Goal: Task Accomplishment & Management: Use online tool/utility

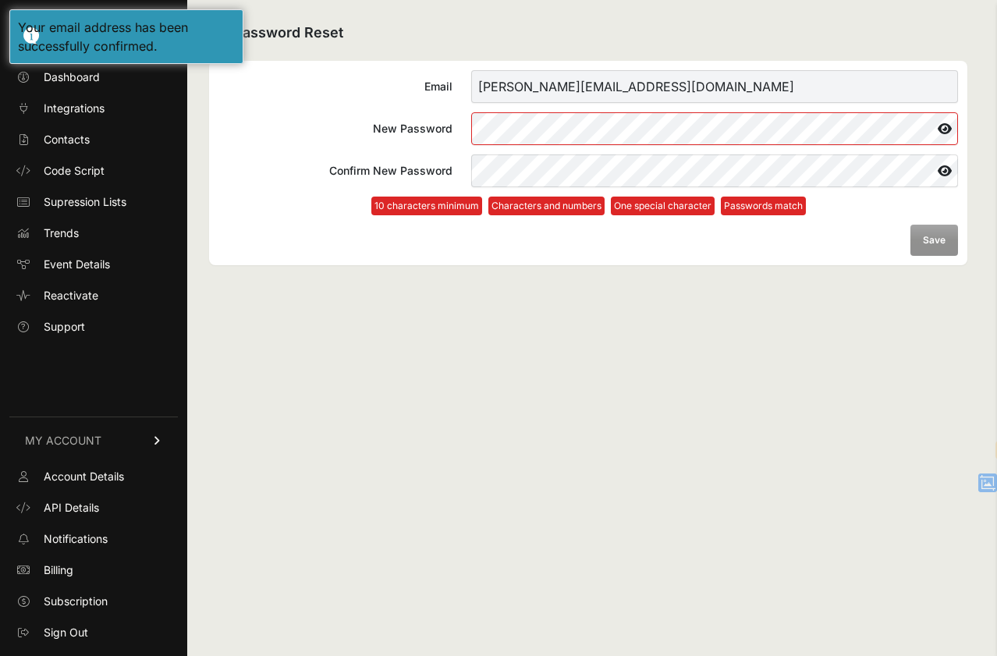
select select "en"
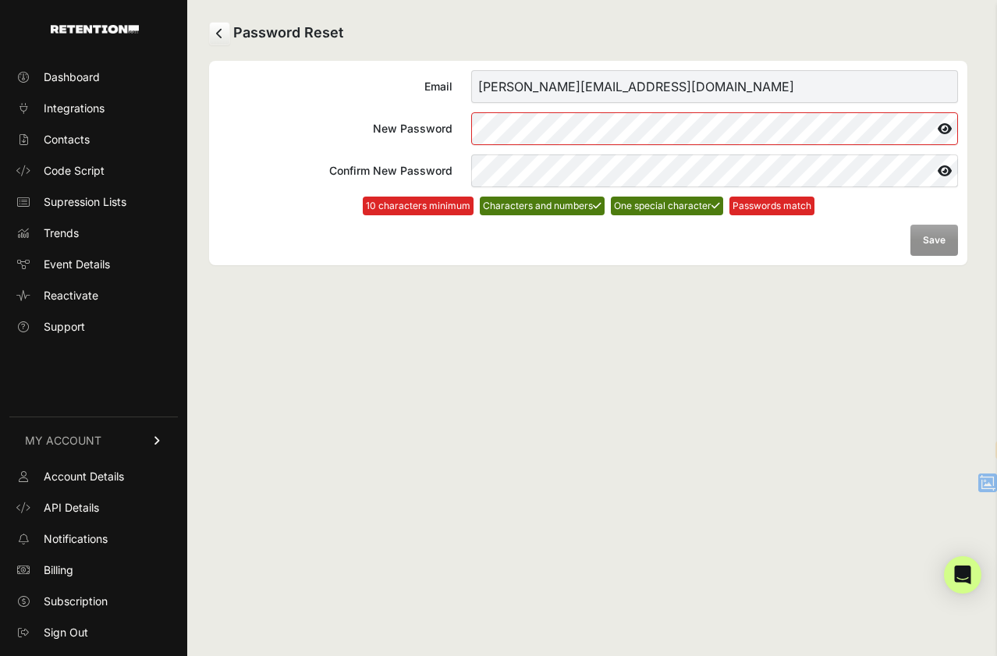
click at [346, 129] on label "New Password" at bounding box center [587, 128] width 739 height 33
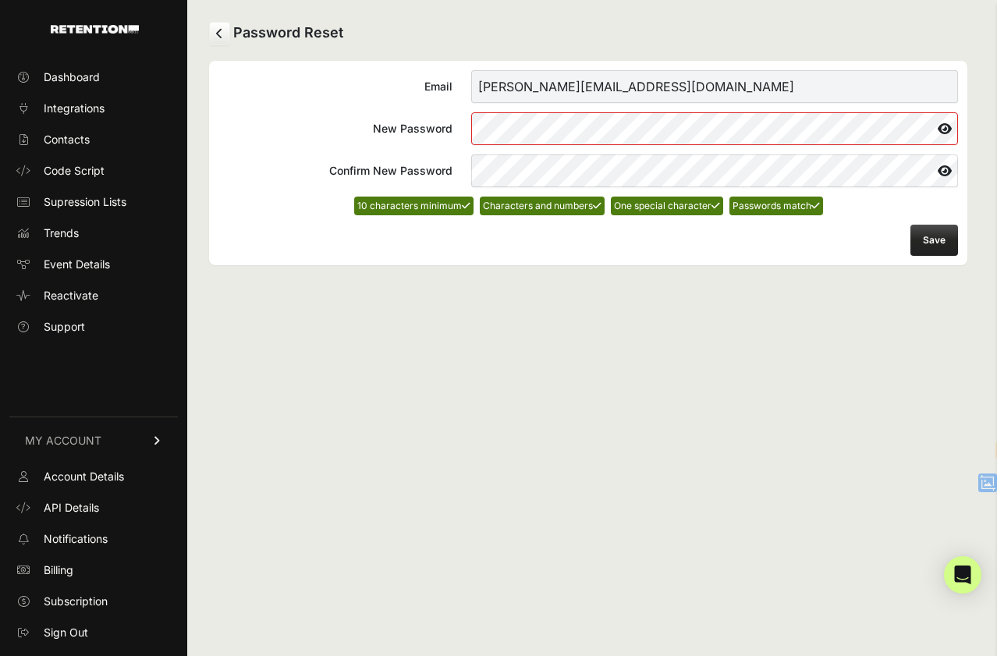
click at [930, 241] on button "Save" at bounding box center [934, 240] width 48 height 31
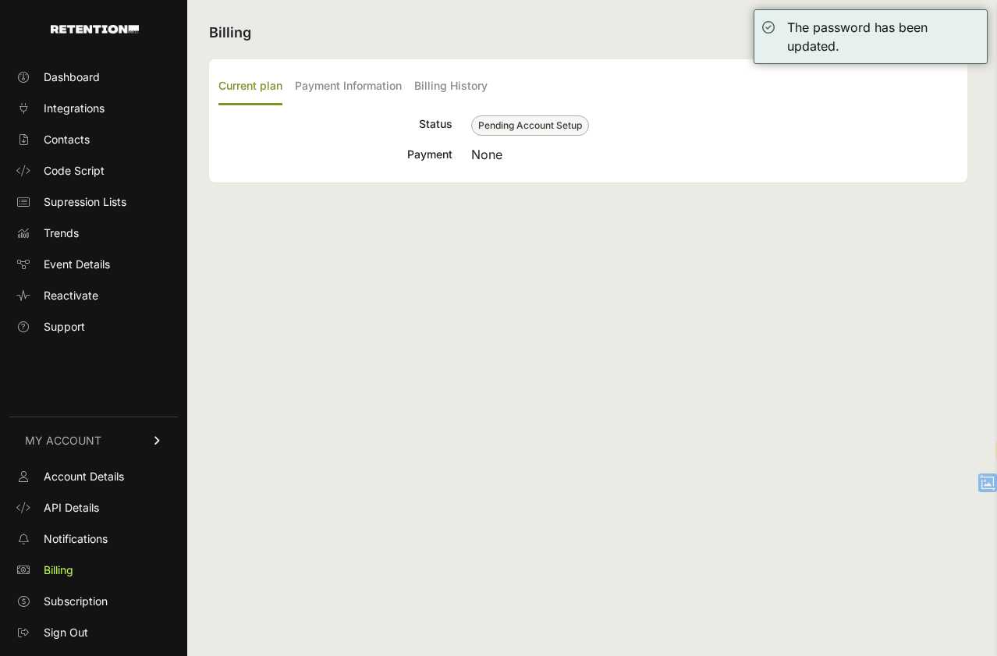
select select "en"
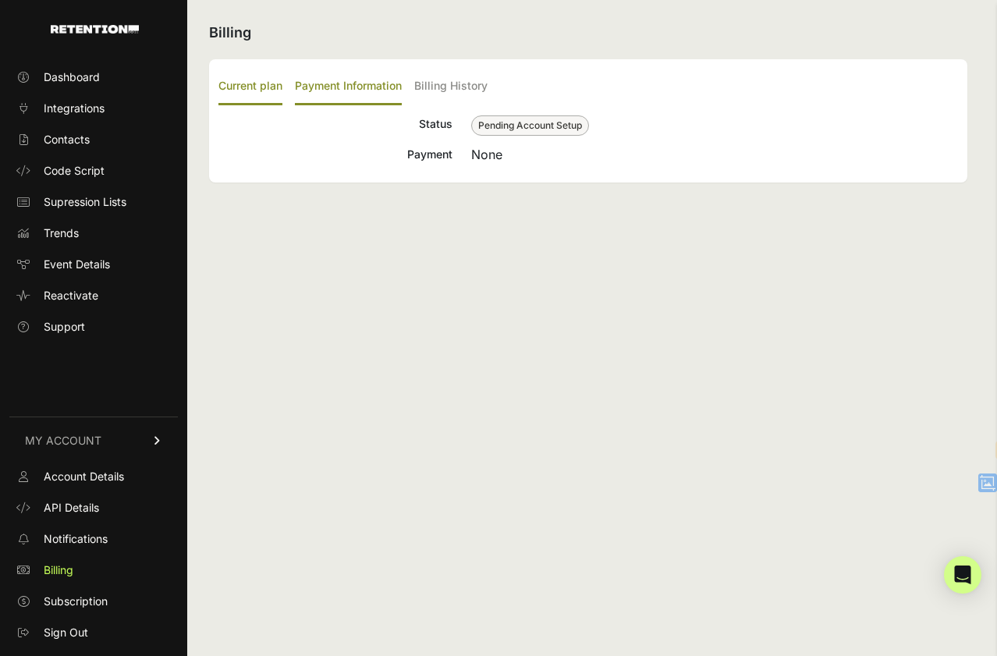
click at [347, 90] on label "Payment Information" at bounding box center [348, 87] width 107 height 37
click at [0, 0] on input "Payment Information" at bounding box center [0, 0] width 0 height 0
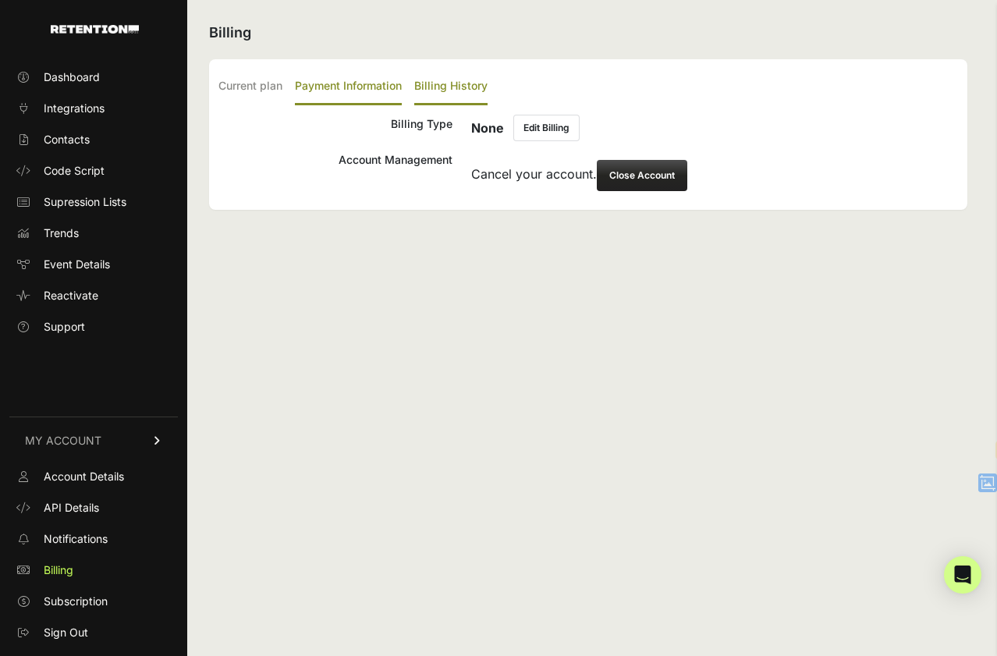
click at [455, 84] on label "Billing History" at bounding box center [450, 87] width 73 height 37
click at [0, 0] on input "Billing History" at bounding box center [0, 0] width 0 height 0
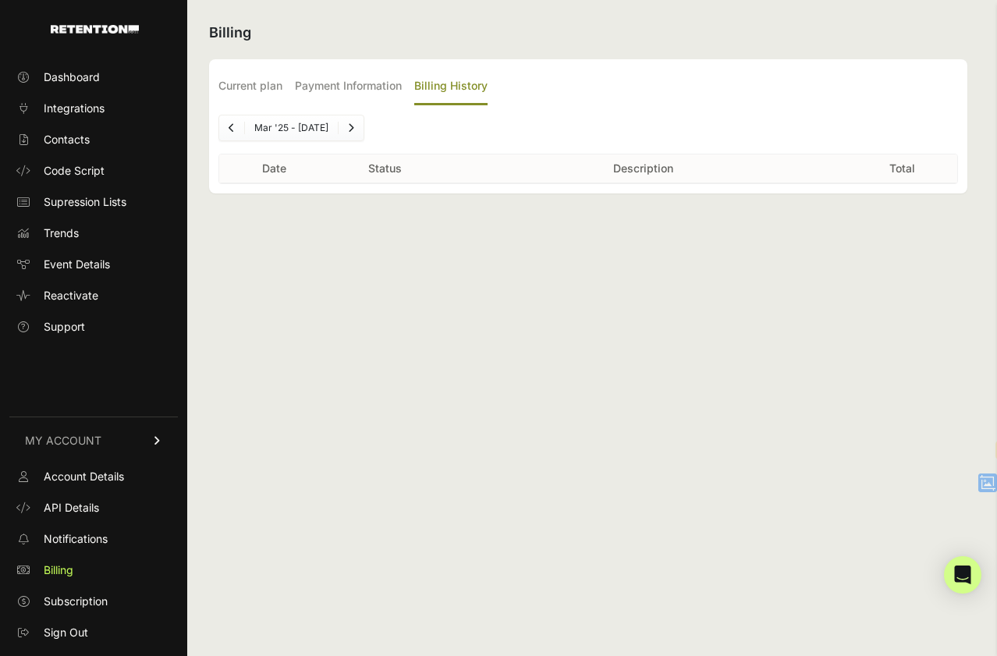
click at [289, 84] on ul "Current plan Payment Information Billing History" at bounding box center [587, 87] width 739 height 37
click at [66, 70] on span "Dashboard" at bounding box center [72, 77] width 56 height 16
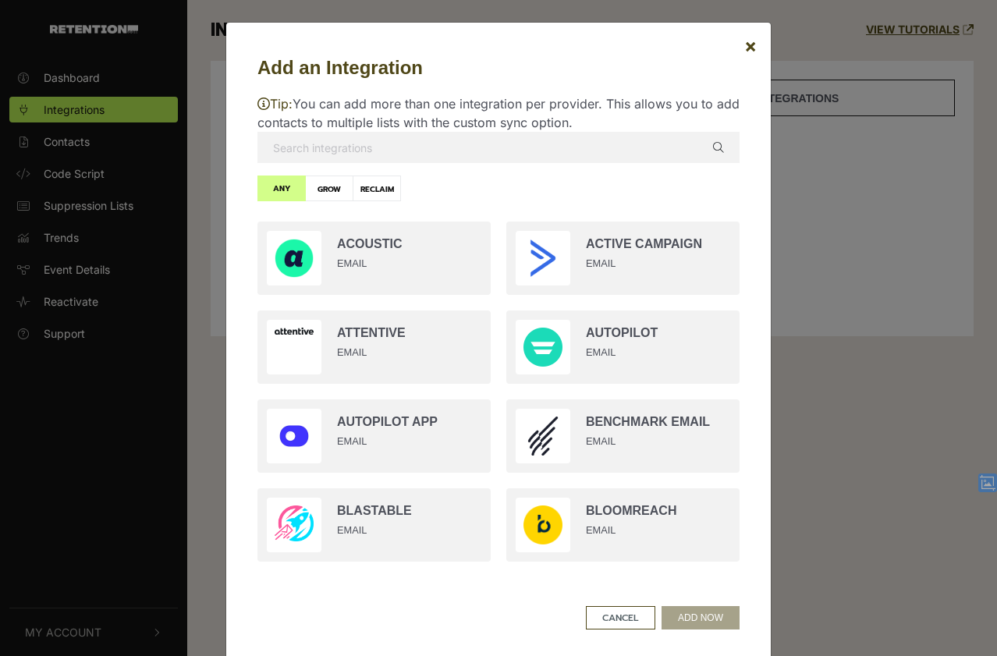
select select "en"
click at [390, 130] on p "Tip: You can add more than one integration per provider. This allows you to add…" at bounding box center [498, 112] width 482 height 37
click at [385, 141] on input "text" at bounding box center [498, 147] width 482 height 31
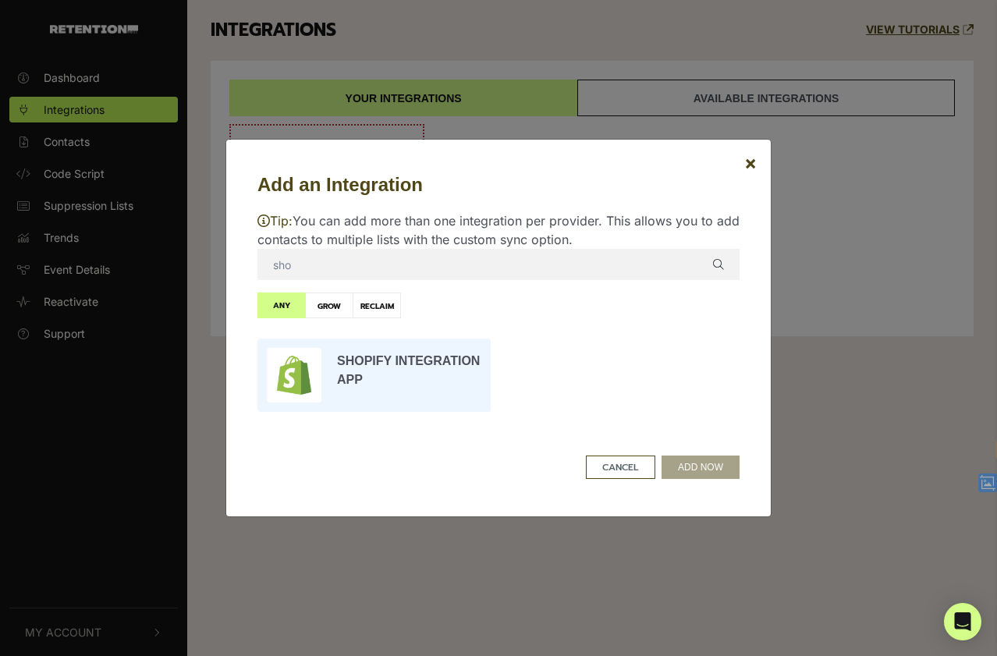
type input "sho"
click at [370, 377] on input "radio" at bounding box center [374, 375] width 249 height 89
radio input "true"
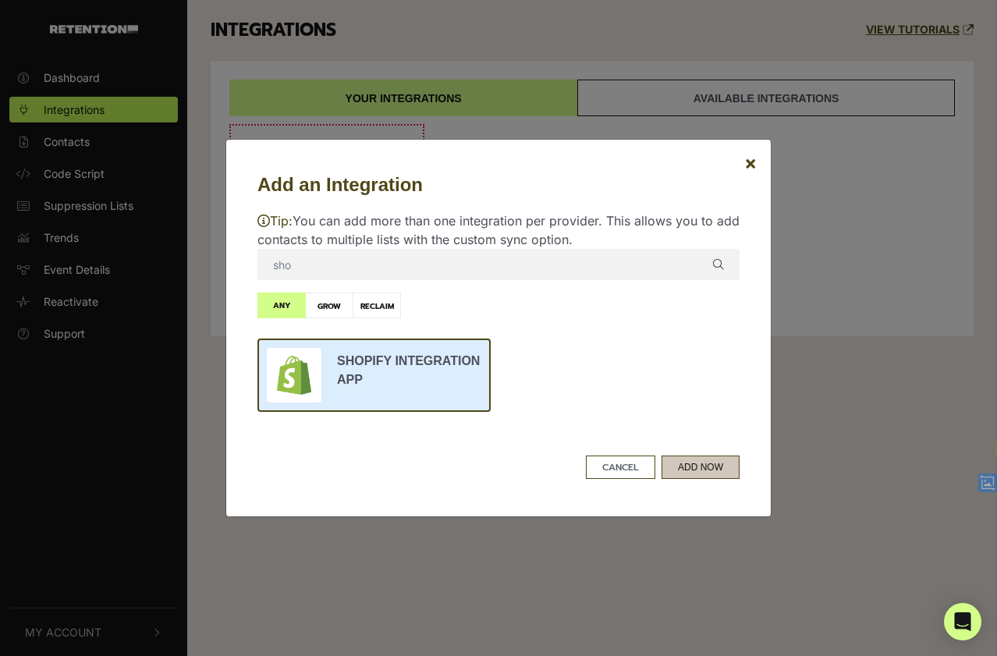
click at [705, 461] on button "ADD NOW" at bounding box center [700, 466] width 78 height 23
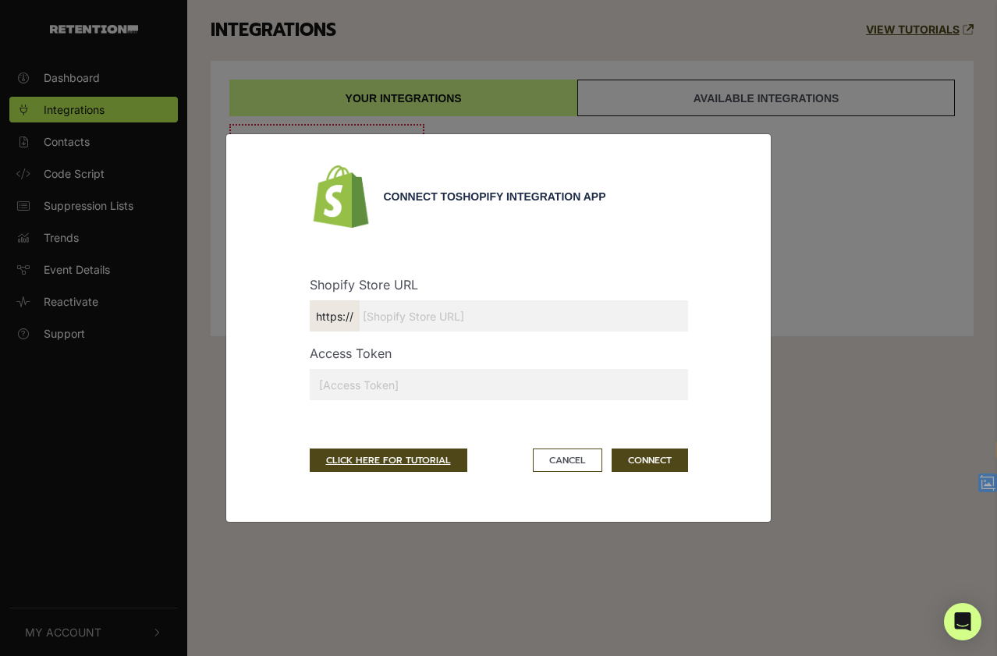
click at [444, 317] on input "text" at bounding box center [499, 315] width 378 height 31
type input "taste-flavor-co.myshopify.com"
click at [411, 378] on input "text" at bounding box center [499, 384] width 378 height 31
click at [406, 459] on link "CLICK HERE FOR TUTORIAL" at bounding box center [389, 459] width 158 height 23
